Goal: Find contact information: Find contact information

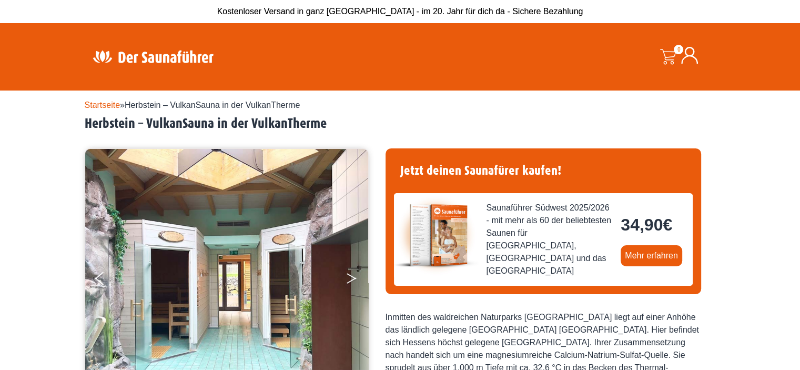
click at [358, 282] on button "Next" at bounding box center [359, 280] width 26 height 26
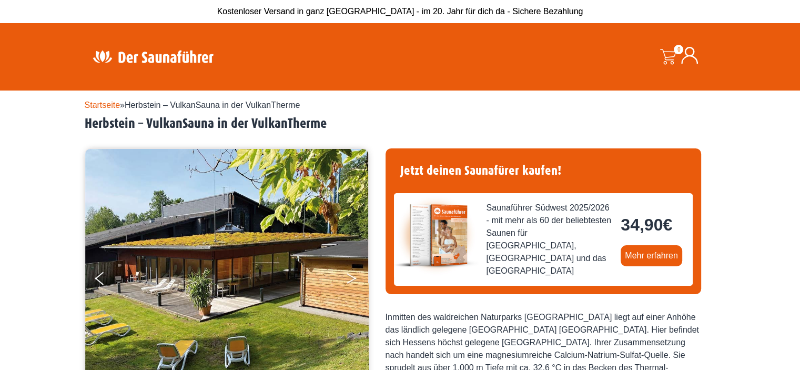
click at [358, 282] on button "Next" at bounding box center [359, 280] width 26 height 26
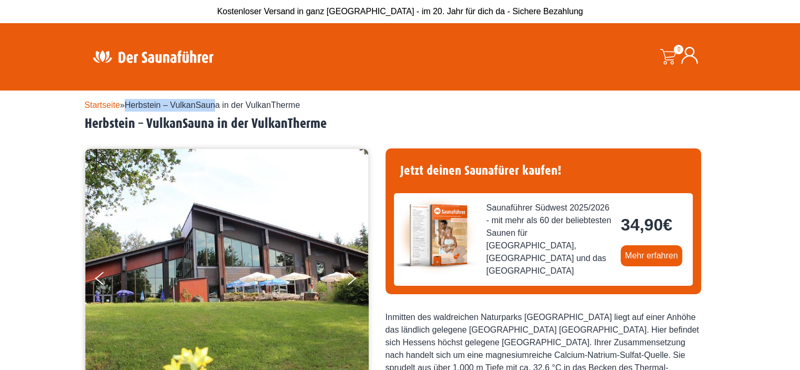
drag, startPoint x: 131, startPoint y: 104, endPoint x: 323, endPoint y: 115, distance: 192.9
click at [220, 108] on span "Herbstein – VulkanSauna in der VulkanTherme" at bounding box center [212, 105] width 175 height 9
click at [329, 117] on h2 "Herbstein – VulkanSauna in der VulkanTherme" at bounding box center [400, 124] width 631 height 16
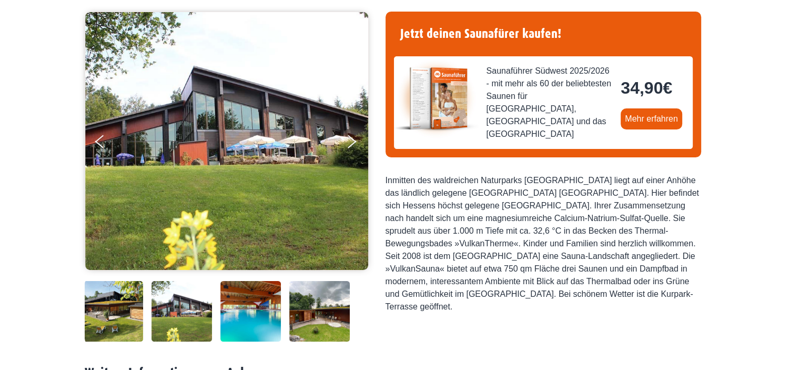
scroll to position [245, 0]
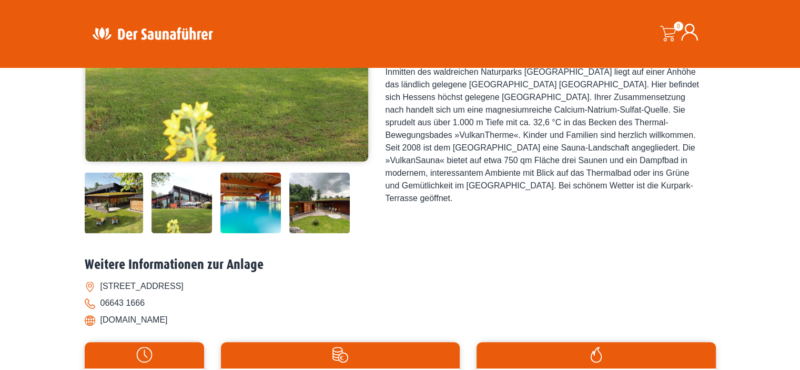
drag, startPoint x: 244, startPoint y: 289, endPoint x: 121, endPoint y: 284, distance: 122.7
click at [97, 283] on li "[STREET_ADDRESS]" at bounding box center [400, 286] width 631 height 17
click at [239, 293] on li "[STREET_ADDRESS]" at bounding box center [400, 286] width 631 height 17
drag, startPoint x: 243, startPoint y: 286, endPoint x: 103, endPoint y: 288, distance: 140.0
click at [103, 288] on li "[STREET_ADDRESS]" at bounding box center [400, 286] width 631 height 17
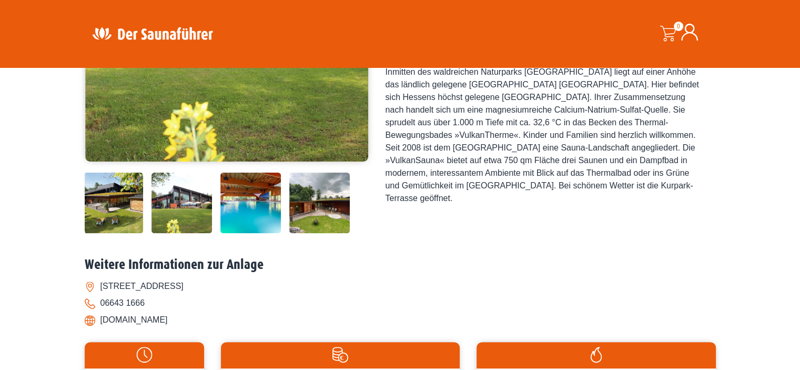
copy li "[STREET_ADDRESS]"
click at [483, 206] on div "Jetzt deinen Saunafürer kaufen! Saunaführer Südwest 2025/2026 - mit mehr als 60…" at bounding box center [544, 69] width 316 height 333
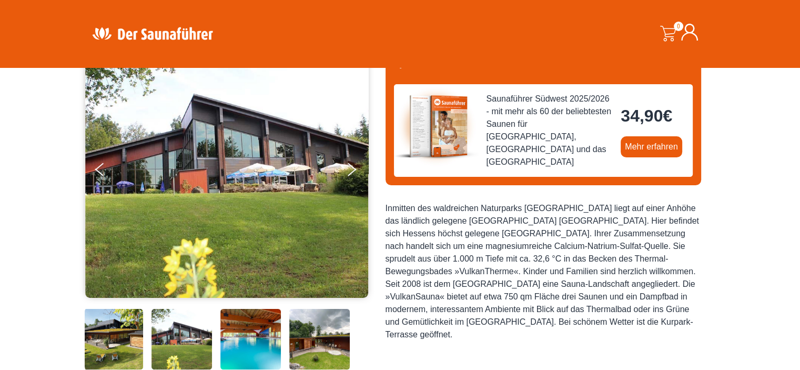
scroll to position [0, 0]
